Goal: Information Seeking & Learning: Find specific fact

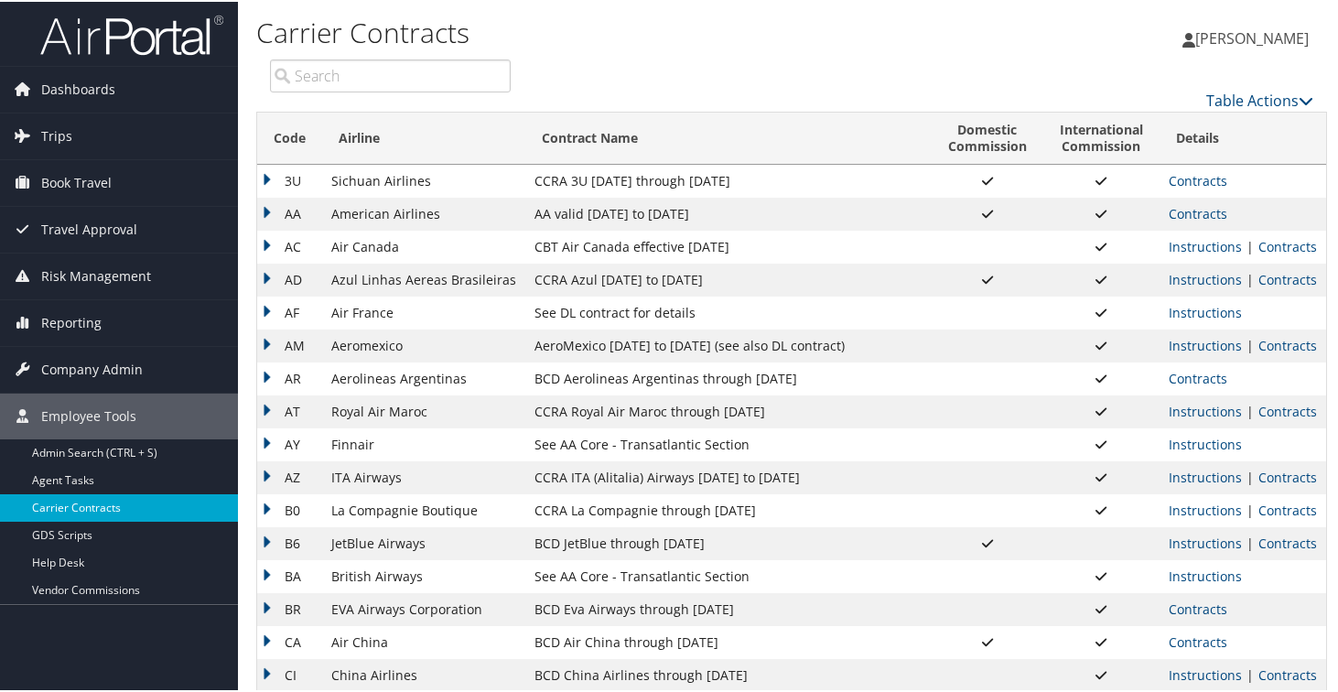
click at [76, 505] on link "Carrier Contracts" at bounding box center [119, 505] width 238 height 27
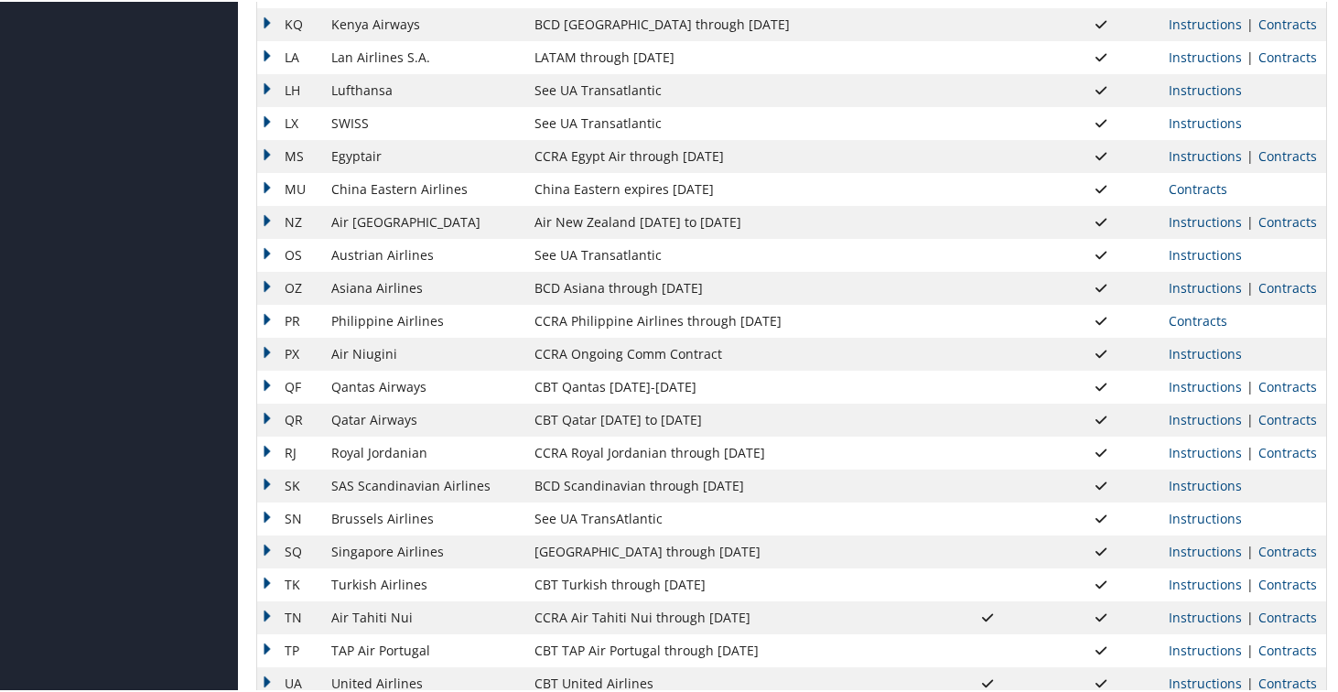
scroll to position [1212, 0]
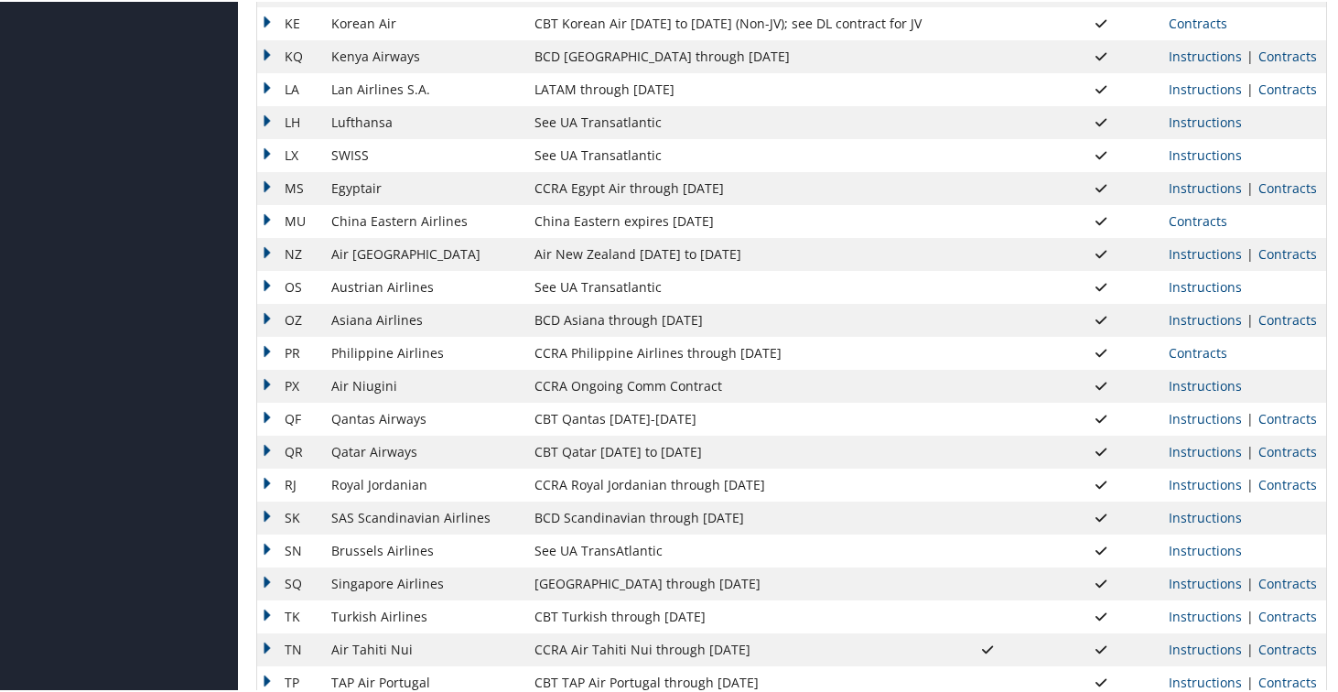
click at [269, 218] on td "MU" at bounding box center [289, 219] width 65 height 33
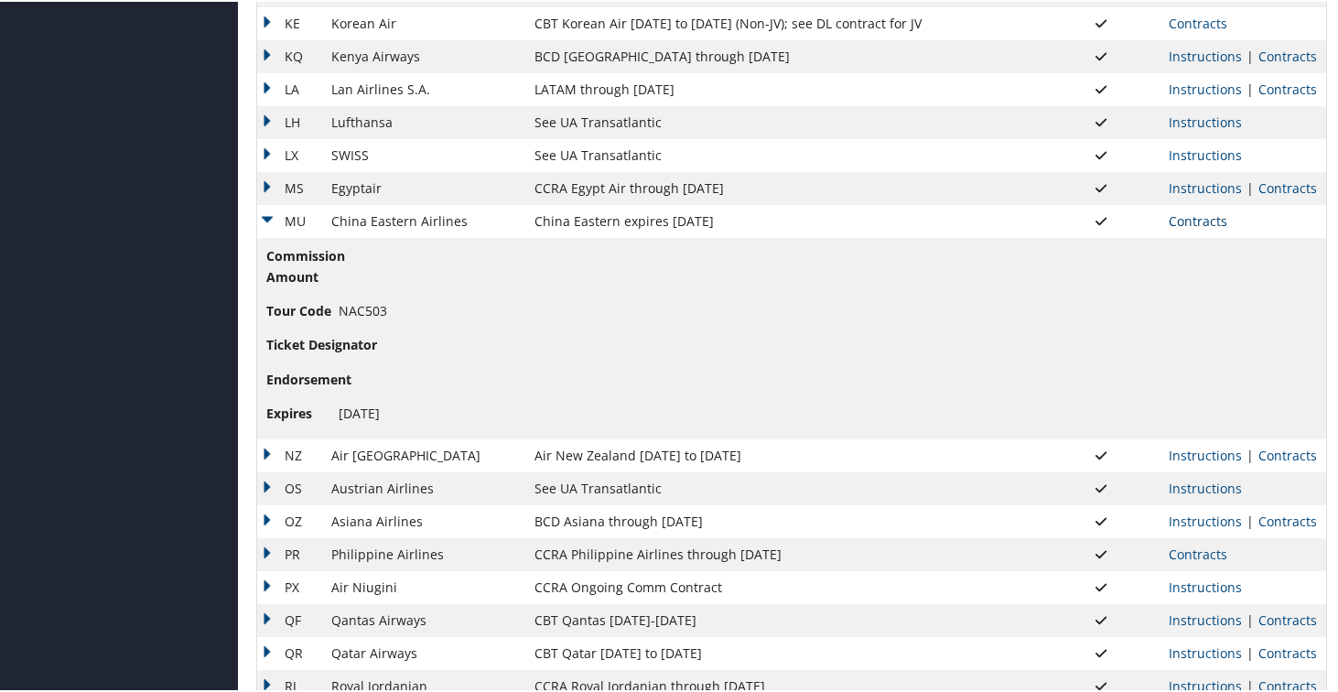
click at [1169, 216] on link "Contracts" at bounding box center [1198, 219] width 59 height 17
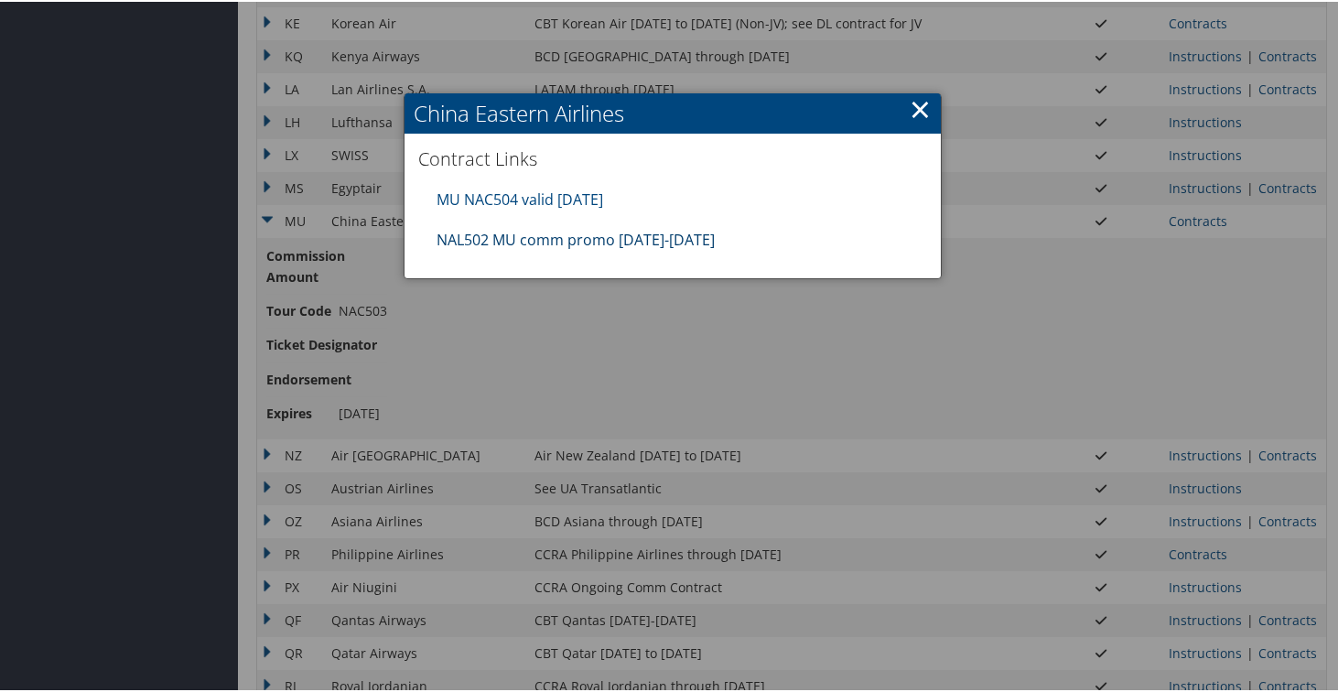
click at [481, 235] on link "NAL502 MU comm promo [DATE]-[DATE]" at bounding box center [576, 238] width 278 height 20
